Goal: Information Seeking & Learning: Learn about a topic

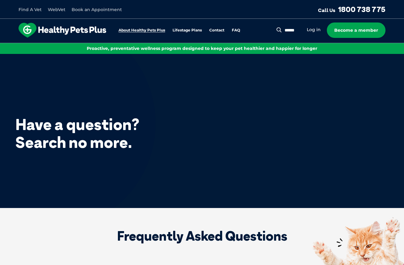
click at [146, 30] on link "About Healthy Pets Plus" at bounding box center [141, 30] width 47 height 4
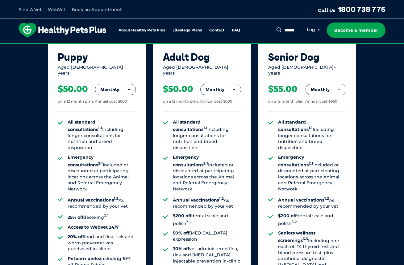
scroll to position [442, 0]
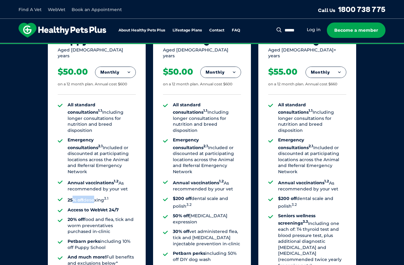
drag, startPoint x: 72, startPoint y: 181, endPoint x: 93, endPoint y: 175, distance: 21.6
click at [93, 196] on li "25% off desexing 3.1" at bounding box center [102, 199] width 68 height 7
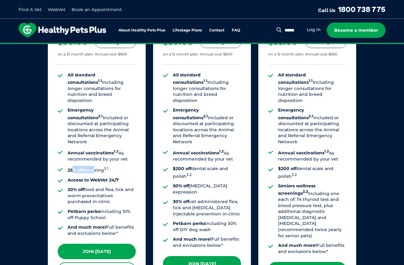
scroll to position [650, 0]
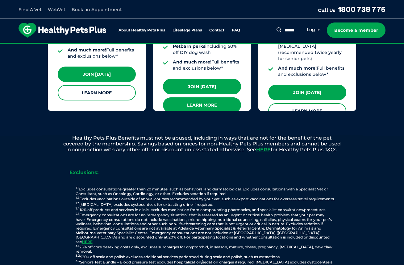
click at [199, 98] on link "Learn More" at bounding box center [202, 105] width 78 height 15
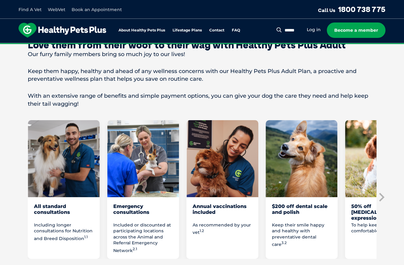
scroll to position [343, 0]
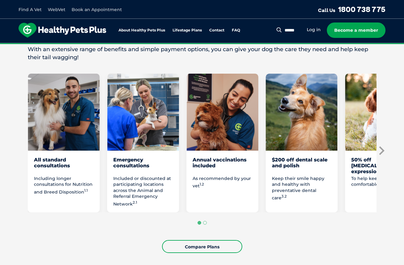
click at [382, 148] on icon "Next slide" at bounding box center [381, 151] width 5 height 9
